Goal: Information Seeking & Learning: Learn about a topic

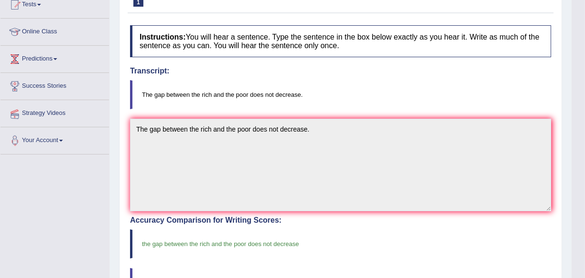
scroll to position [43, 0]
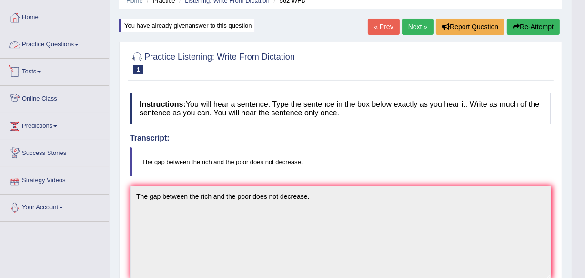
click at [55, 38] on link "Practice Questions" at bounding box center [54, 43] width 109 height 24
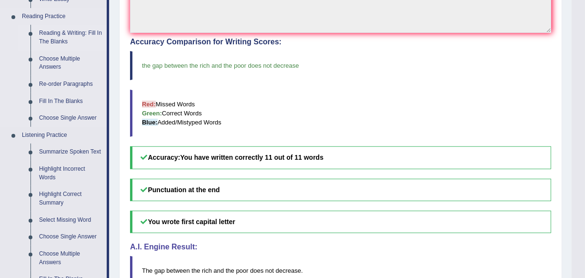
scroll to position [303, 0]
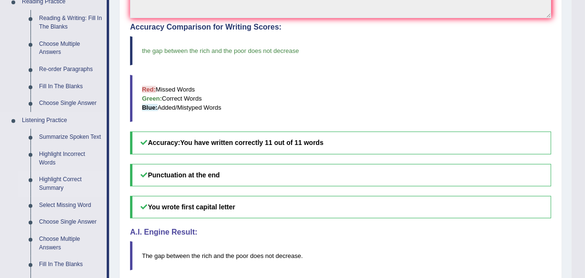
click at [61, 177] on link "Highlight Correct Summary" at bounding box center [71, 183] width 72 height 25
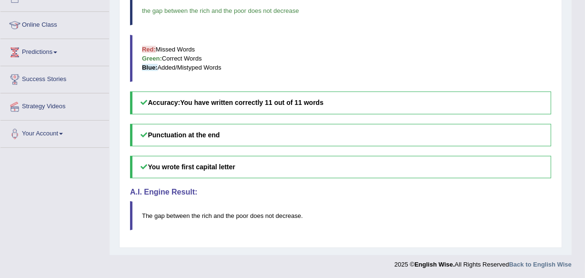
scroll to position [496, 0]
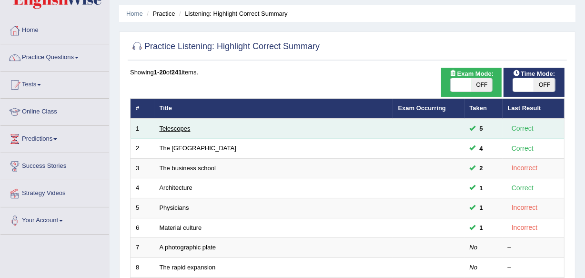
scroll to position [43, 0]
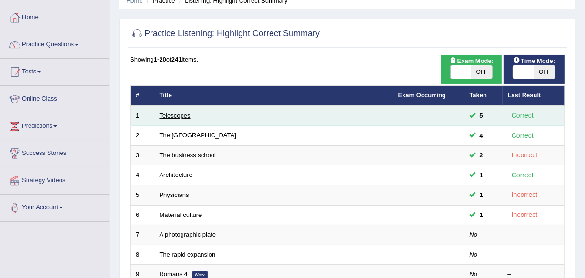
click at [177, 114] on link "Telescopes" at bounding box center [175, 115] width 31 height 7
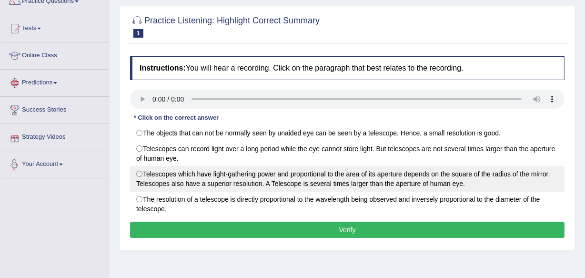
click at [141, 175] on label "Telescopes which have light-gathering power and proportional to the area of its…" at bounding box center [347, 179] width 435 height 26
radio input "true"
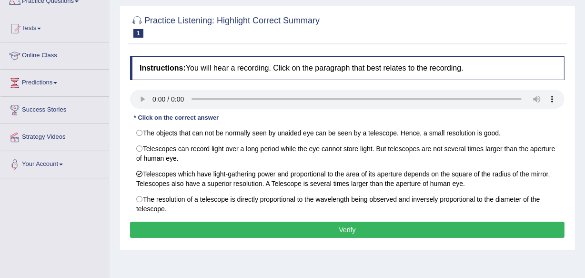
click at [199, 229] on button "Verify" at bounding box center [347, 230] width 435 height 16
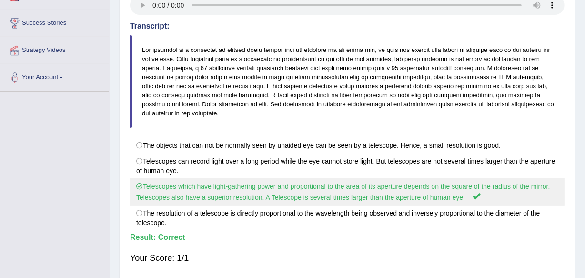
scroll to position [130, 0]
